Goal: Transaction & Acquisition: Purchase product/service

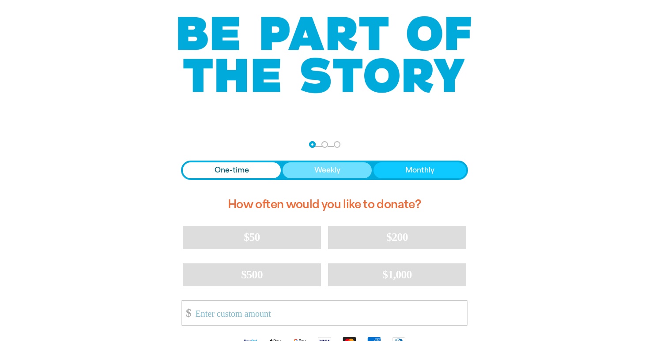
scroll to position [110, 0]
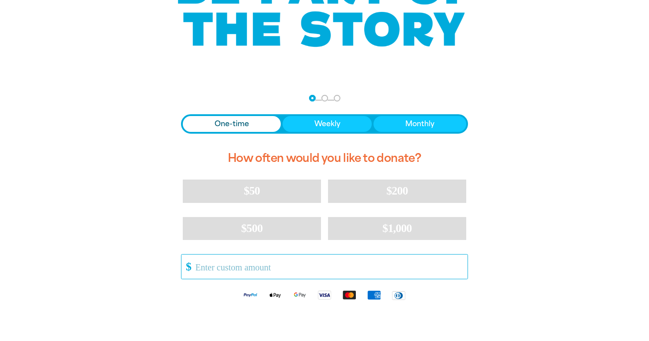
click at [298, 266] on input "Other Amount" at bounding box center [329, 267] width 278 height 24
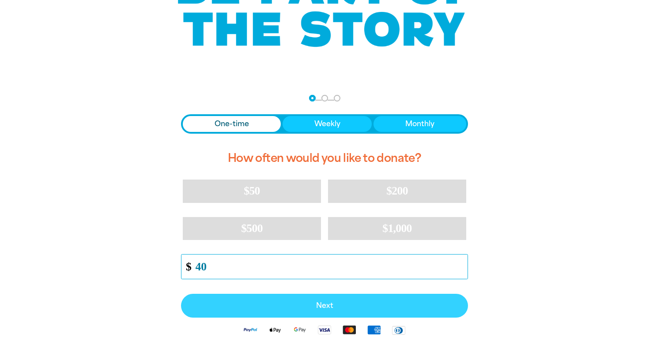
type input "40"
click at [281, 305] on span "Next" at bounding box center [325, 306] width 268 height 7
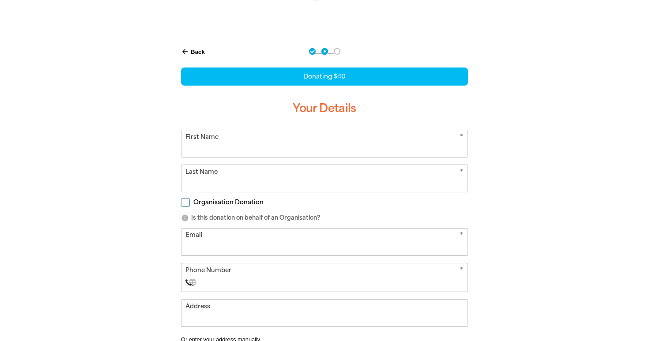
scroll to position [157, 0]
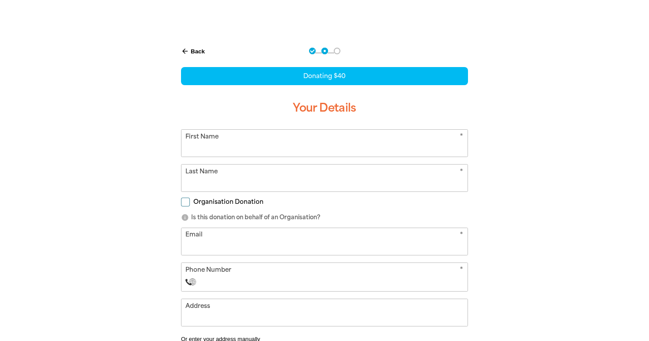
click at [245, 154] on input "First Name" at bounding box center [325, 143] width 286 height 27
type input "[PERSON_NAME]"
type input "[PERSON_NAME][EMAIL_ADDRESS][PERSON_NAME][DOMAIN_NAME]"
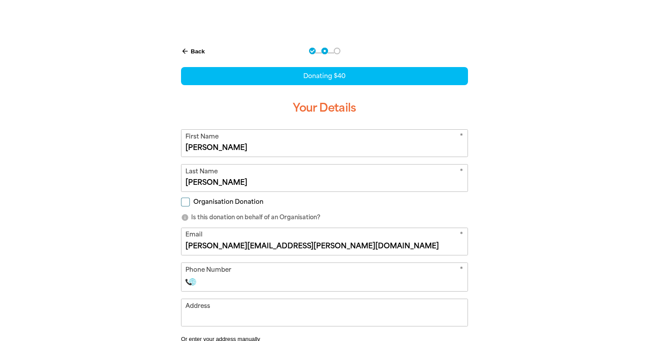
select select "AU"
type input "0490 793 658"
type input "3"
type input "0490 793 658"
drag, startPoint x: 274, startPoint y: 249, endPoint x: 36, endPoint y: 218, distance: 240.2
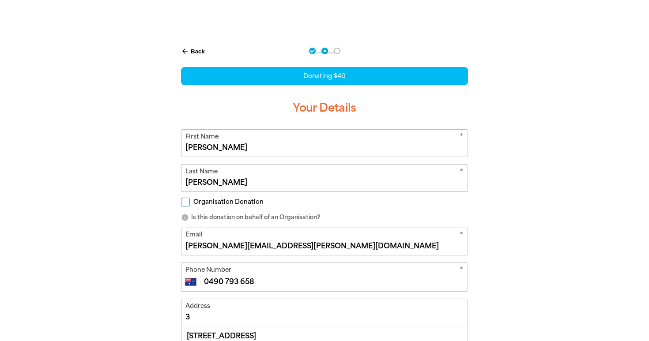
click at [36, 218] on section "arrow_back Back Step 1 Step 2 Step 3 Donating $40 Your Details * First Name [PE…" at bounding box center [324, 243] width 649 height 416
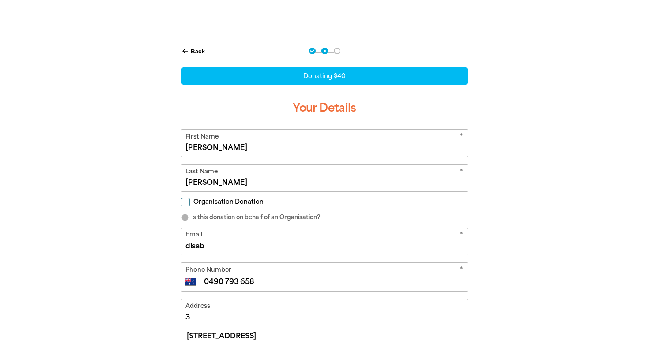
type input "[EMAIL_ADDRESS][DOMAIN_NAME]"
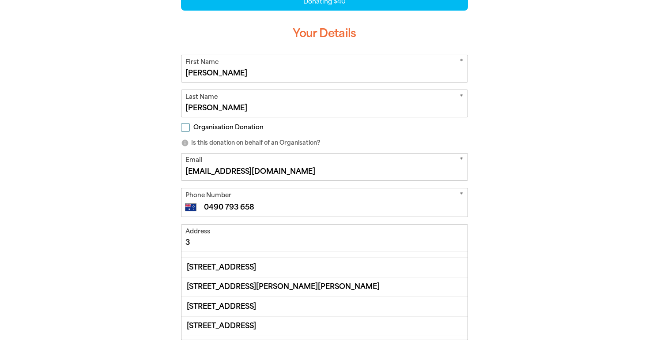
scroll to position [39, 0]
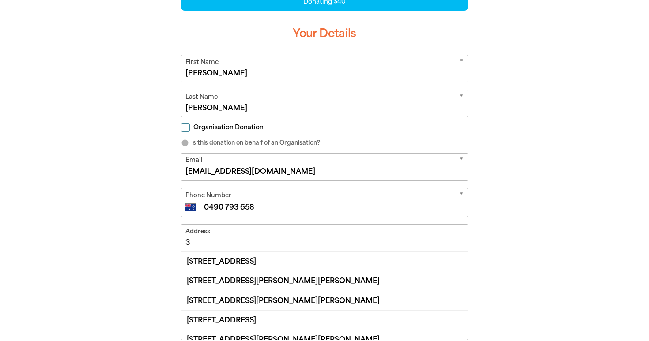
click at [221, 240] on input "3" at bounding box center [325, 238] width 286 height 27
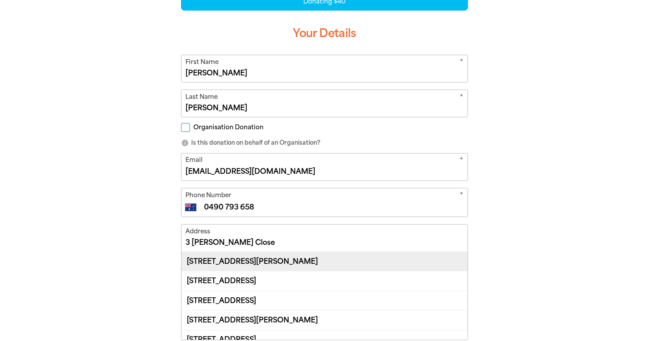
scroll to position [39, 0]
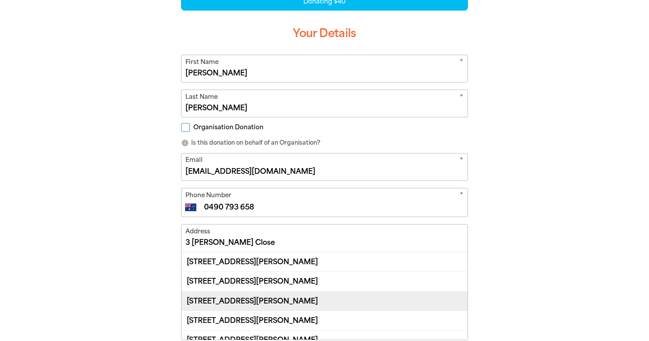
click at [237, 300] on div "[STREET_ADDRESS][PERSON_NAME]" at bounding box center [325, 301] width 286 height 19
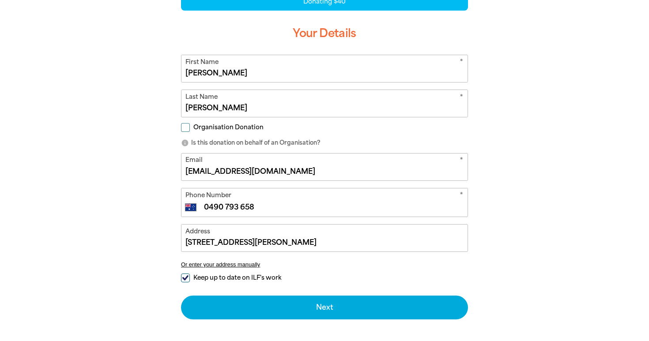
click at [254, 244] on input "[STREET_ADDRESS][PERSON_NAME]" at bounding box center [325, 238] width 286 height 27
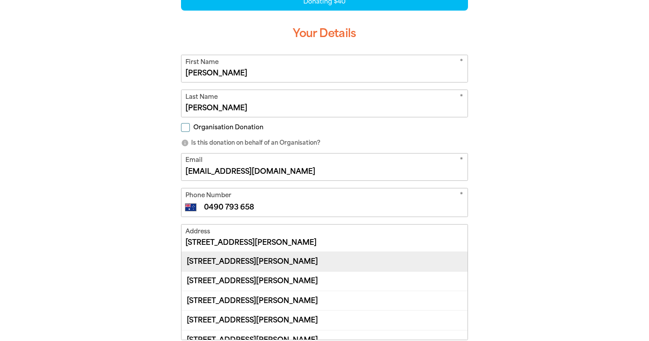
click at [300, 264] on div "[STREET_ADDRESS][PERSON_NAME]" at bounding box center [325, 261] width 286 height 19
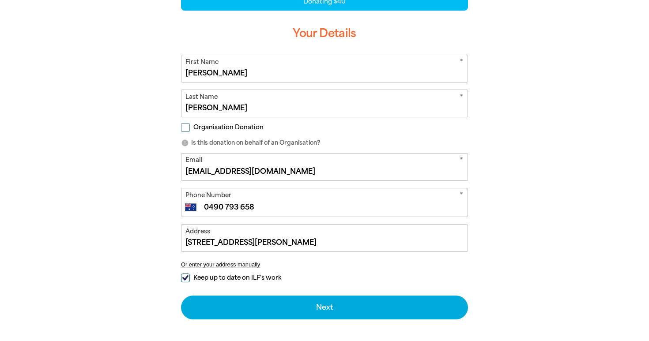
type input "[STREET_ADDRESS][PERSON_NAME]"
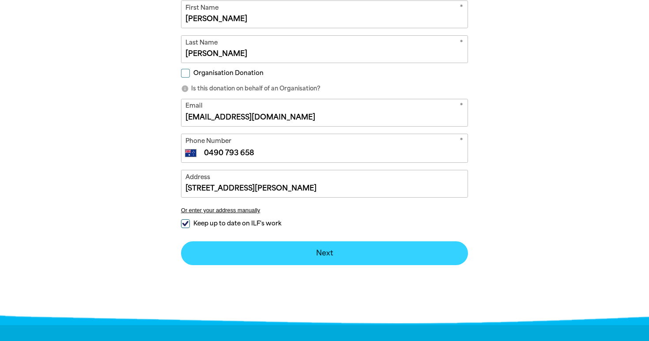
click at [284, 263] on button "Next chevron_right" at bounding box center [324, 254] width 287 height 24
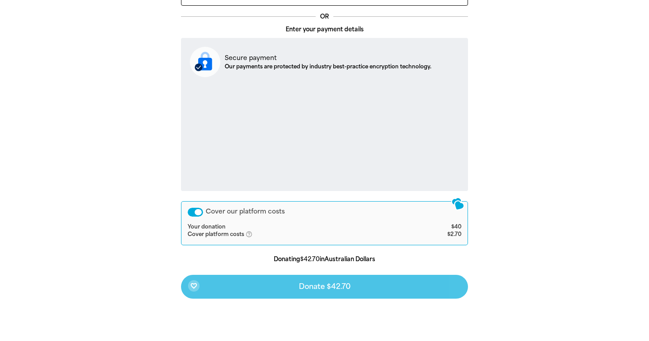
scroll to position [310, 0]
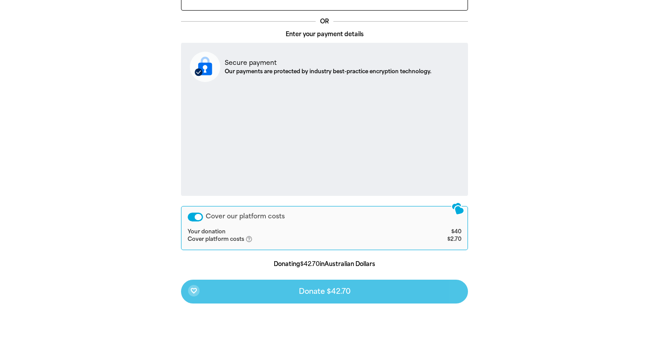
click at [249, 239] on icon "help_outlined" at bounding box center [253, 239] width 14 height 7
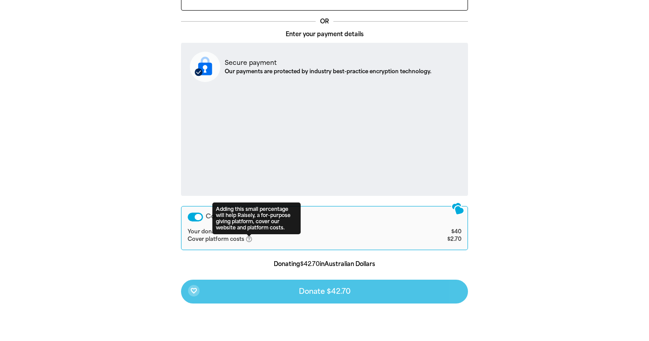
click at [249, 239] on icon "help_outlined" at bounding box center [253, 239] width 14 height 7
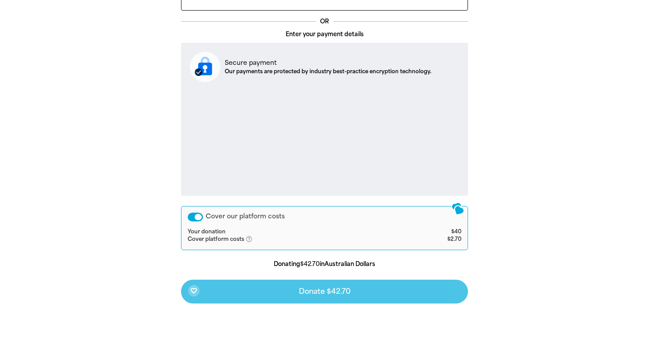
click at [191, 217] on div "Cover our platform costs" at bounding box center [195, 217] width 15 height 9
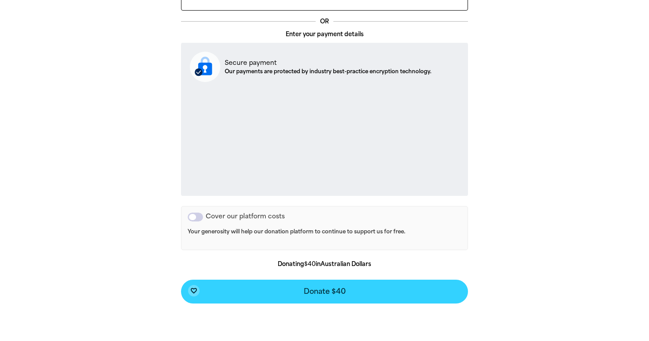
click at [343, 295] on span "Donate $40" at bounding box center [325, 291] width 42 height 7
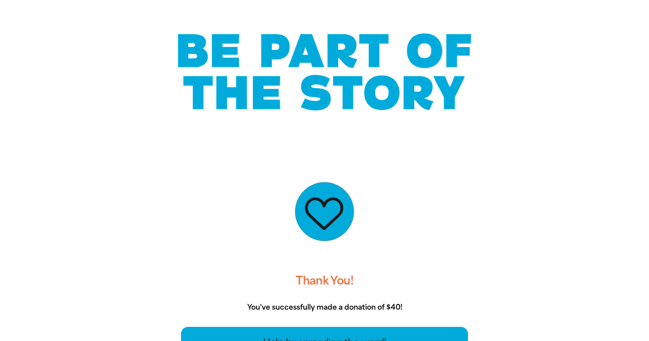
scroll to position [131, 0]
